Goal: Navigation & Orientation: Go to known website

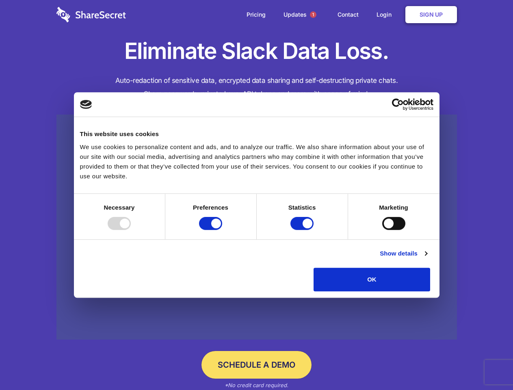
click at [131, 230] on div at bounding box center [119, 223] width 23 height 13
click at [222, 230] on input "Preferences" at bounding box center [210, 223] width 23 height 13
checkbox input "false"
click at [303, 230] on input "Statistics" at bounding box center [301, 223] width 23 height 13
checkbox input "false"
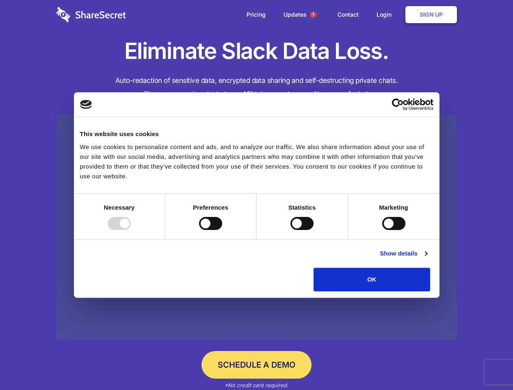
click at [382, 230] on input "Marketing" at bounding box center [393, 223] width 23 height 13
checkbox input "true"
